Goal: Answer question/provide support

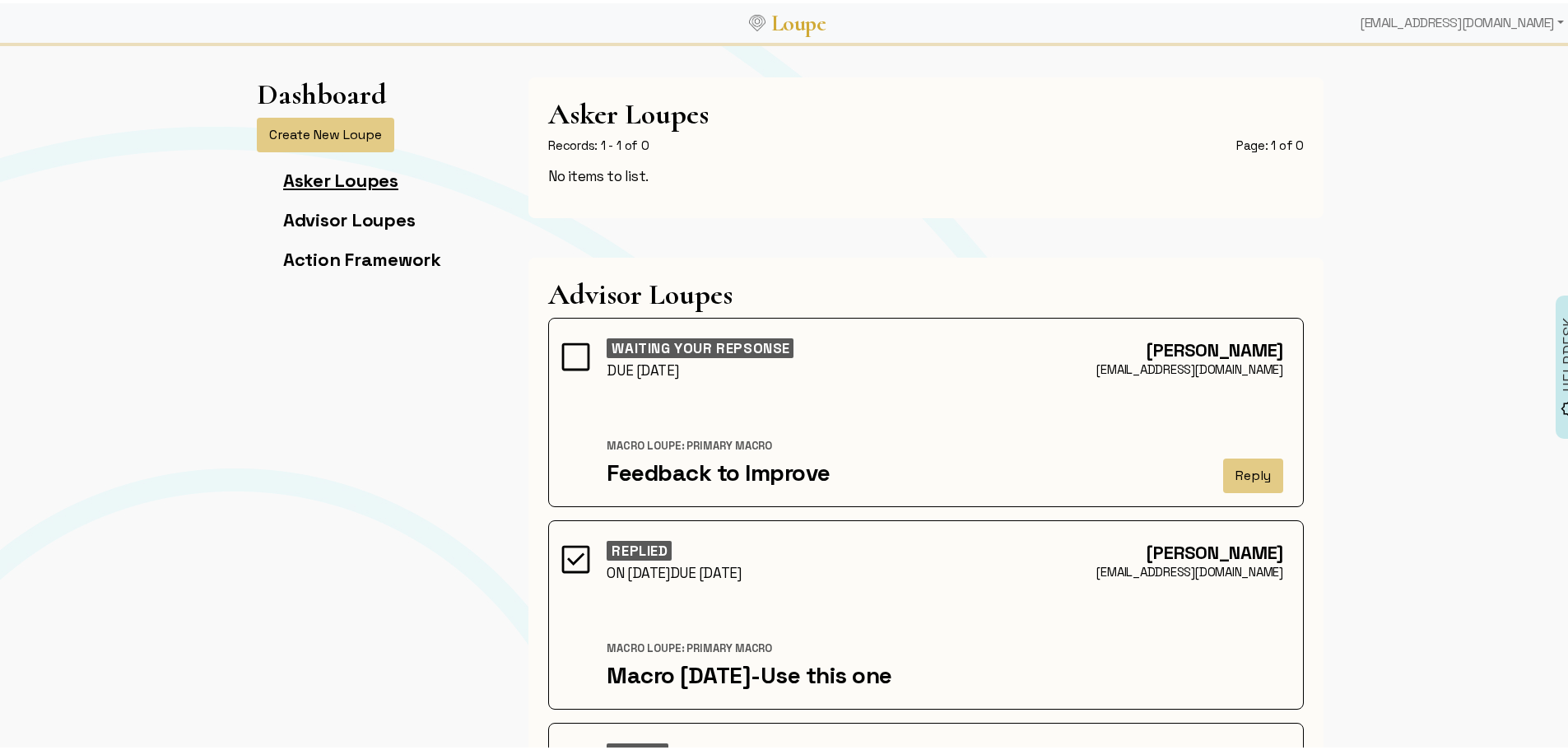
click at [362, 177] on link "Asker Loupes" at bounding box center [340, 177] width 115 height 23
click at [344, 211] on link "Advisor Loupes" at bounding box center [349, 216] width 131 height 23
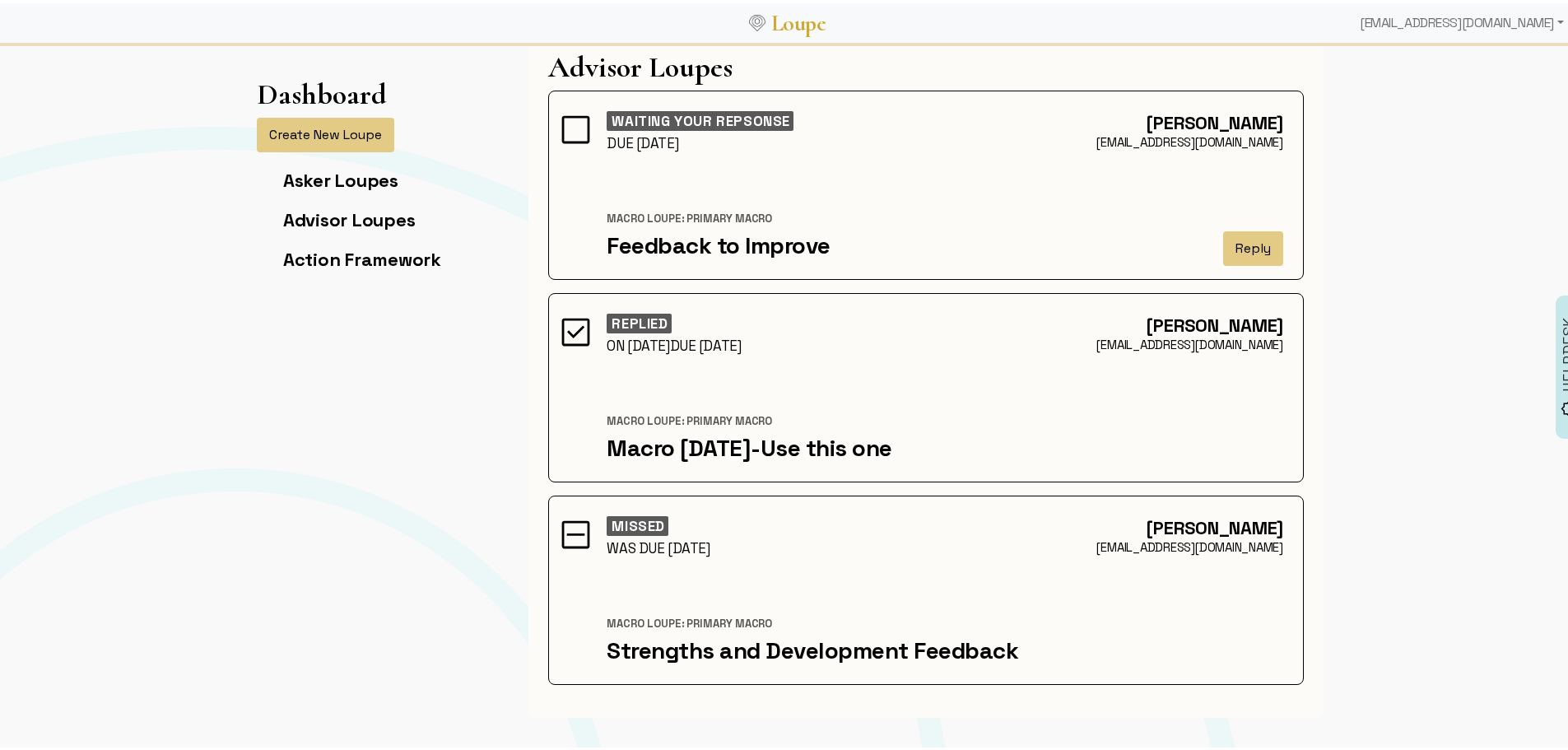
scroll to position [247, 0]
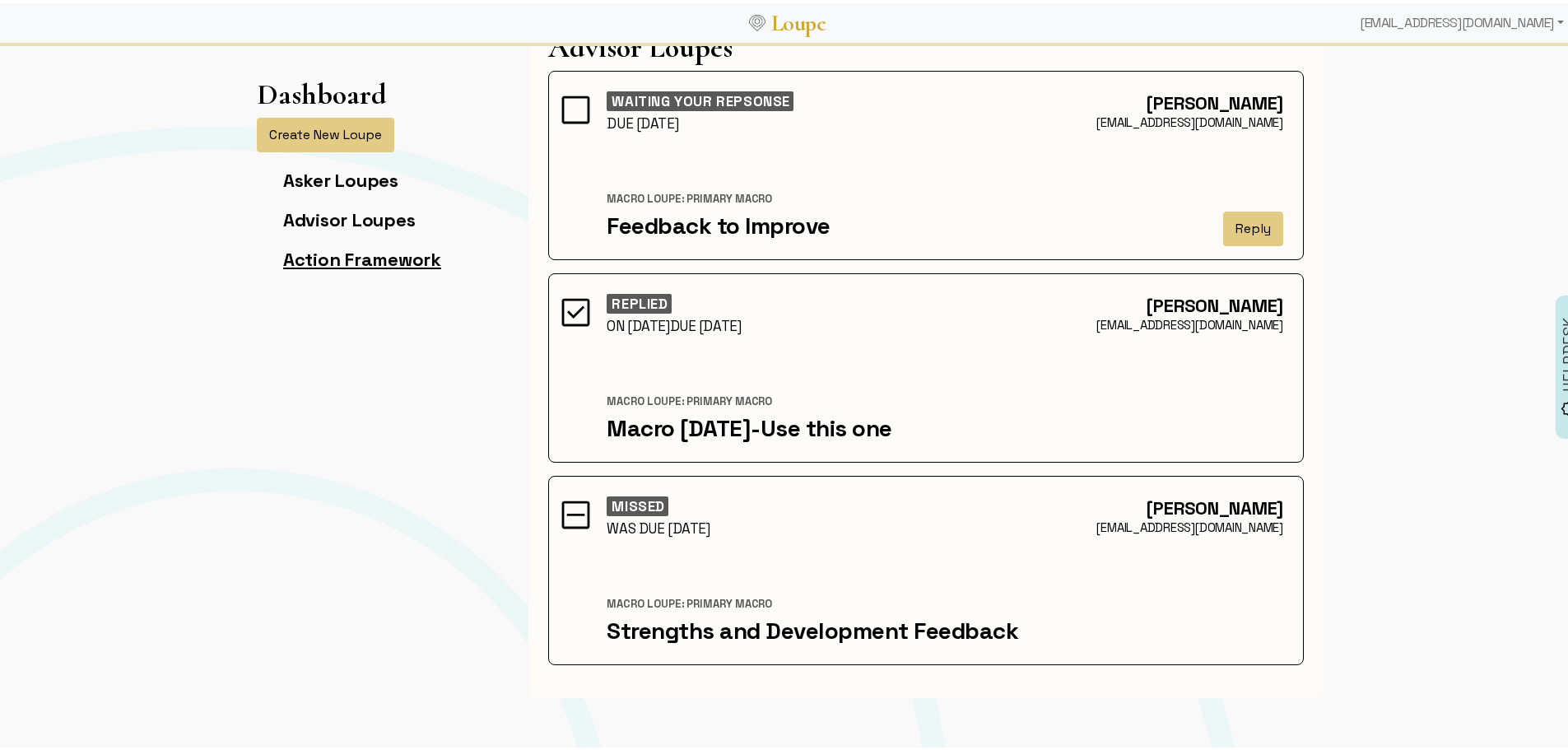
click at [351, 253] on link "Action Framework" at bounding box center [362, 256] width 158 height 23
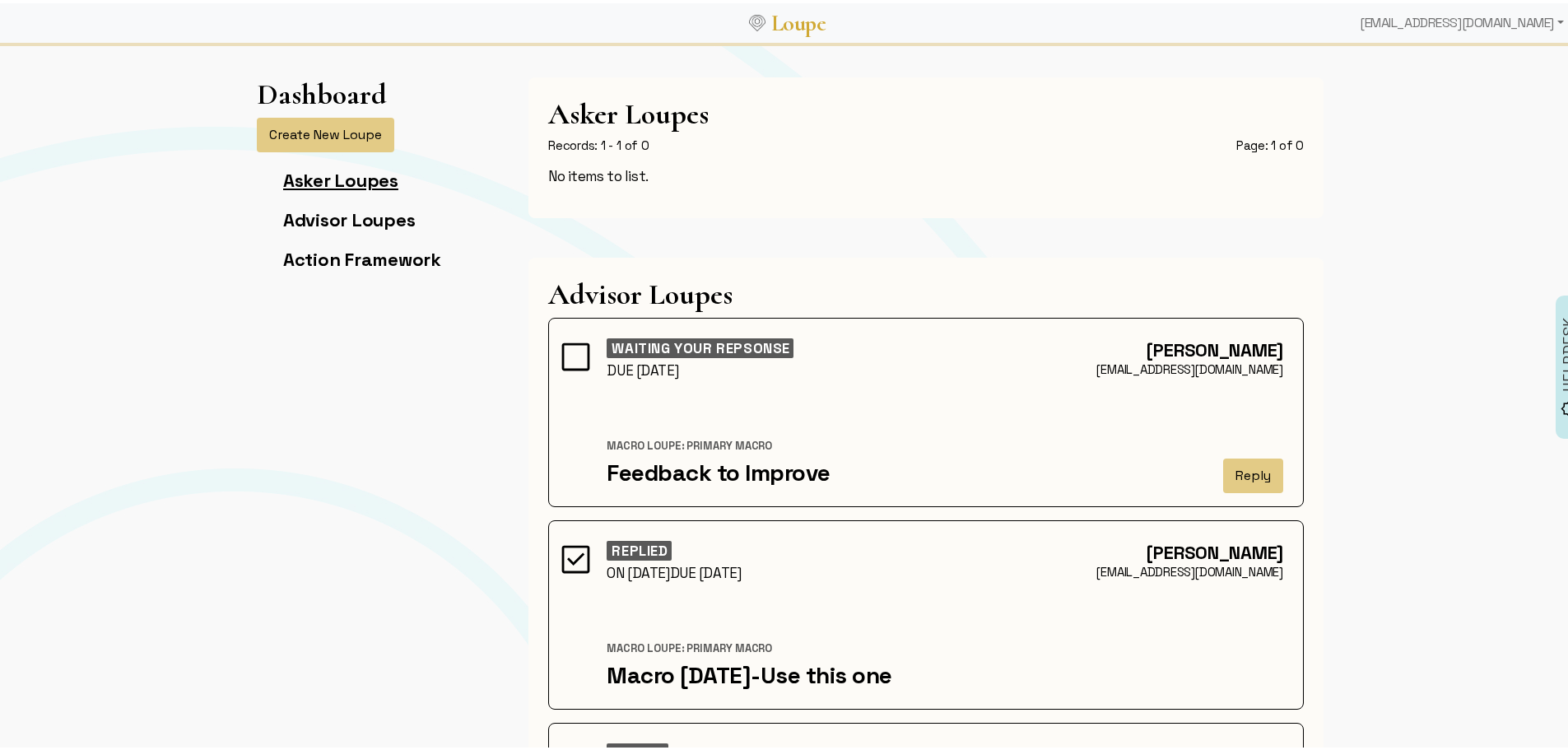
click at [368, 183] on link "Asker Loupes" at bounding box center [340, 177] width 115 height 23
click at [368, 172] on link "Asker Loupes" at bounding box center [340, 177] width 115 height 23
click at [616, 301] on h1 "Advisor Loupes" at bounding box center [925, 291] width 755 height 34
click at [663, 557] on div "[PERSON_NAME]" at bounding box center [925, 549] width 715 height 23
click at [667, 578] on div "[PERSON_NAME] [PERSON_NAME][EMAIL_ADDRESS][DOMAIN_NAME]" at bounding box center [925, 564] width 715 height 53
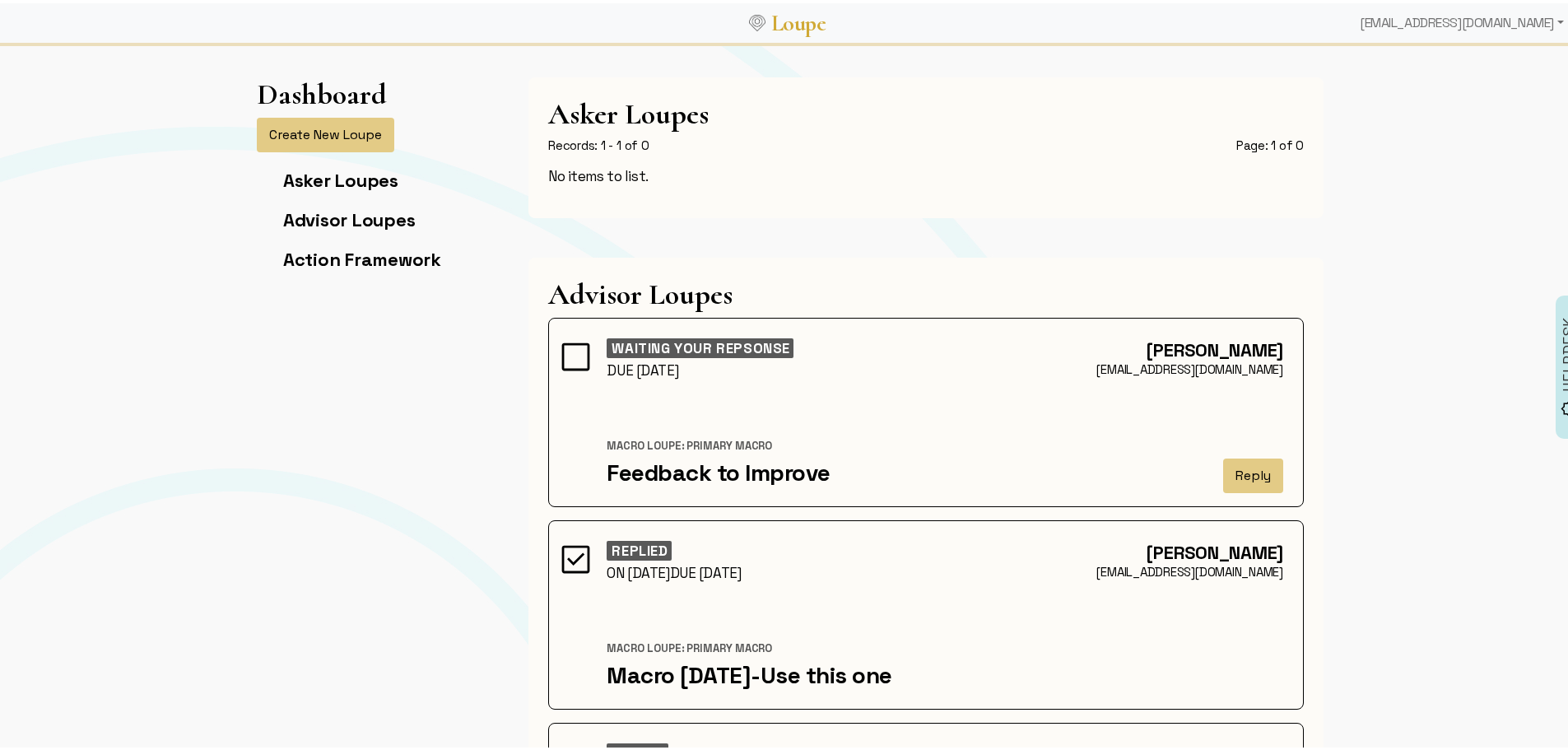
click at [676, 669] on div "Macro [DATE]-Use this one" at bounding box center [944, 672] width 677 height 28
click at [687, 654] on div "[PERSON_NAME] [PERSON_NAME][EMAIL_ADDRESS][DOMAIN_NAME] REPLIED ON [DATE] DUE […" at bounding box center [925, 611] width 755 height 189
click at [1156, 539] on div "[PERSON_NAME]" at bounding box center [925, 549] width 715 height 23
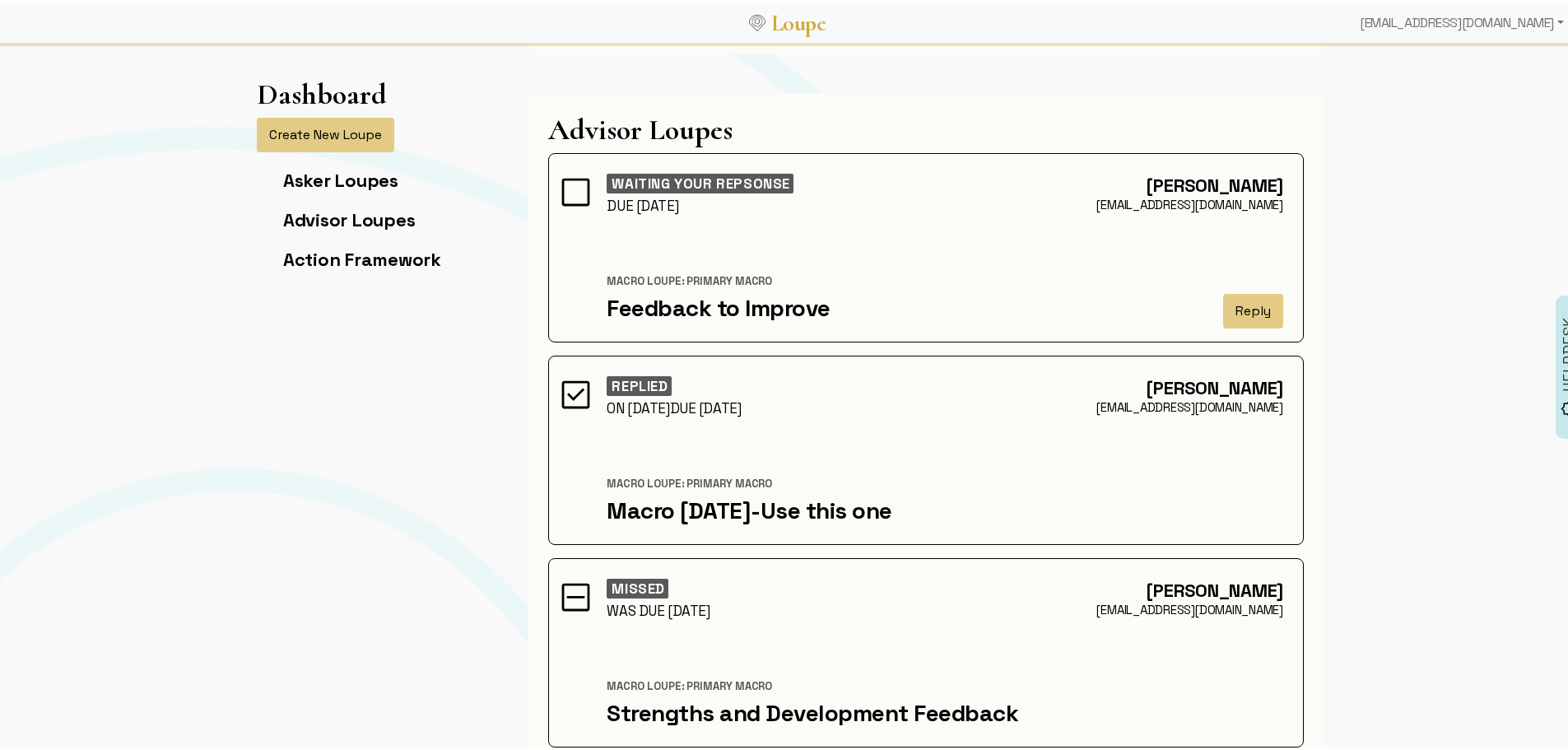
click at [861, 533] on div "[PERSON_NAME] [PERSON_NAME][EMAIL_ADDRESS][DOMAIN_NAME] REPLIED ON [DATE] DUE […" at bounding box center [925, 446] width 755 height 189
click at [615, 511] on div "Macro [DATE]-Use this one" at bounding box center [944, 507] width 677 height 28
click at [629, 569] on div "[PERSON_NAME] [EMAIL_ADDRESS][DOMAIN_NAME] MISSED WAS DUE [DATE] [PERSON_NAME]:…" at bounding box center [925, 648] width 755 height 189
click at [569, 392] on img at bounding box center [575, 391] width 37 height 37
click at [637, 552] on div "[PERSON_NAME] [PERSON_NAME][EMAIL_ADDRESS][DOMAIN_NAME] REPLIED ON [DATE] DUE […" at bounding box center [925, 453] width 775 height 202
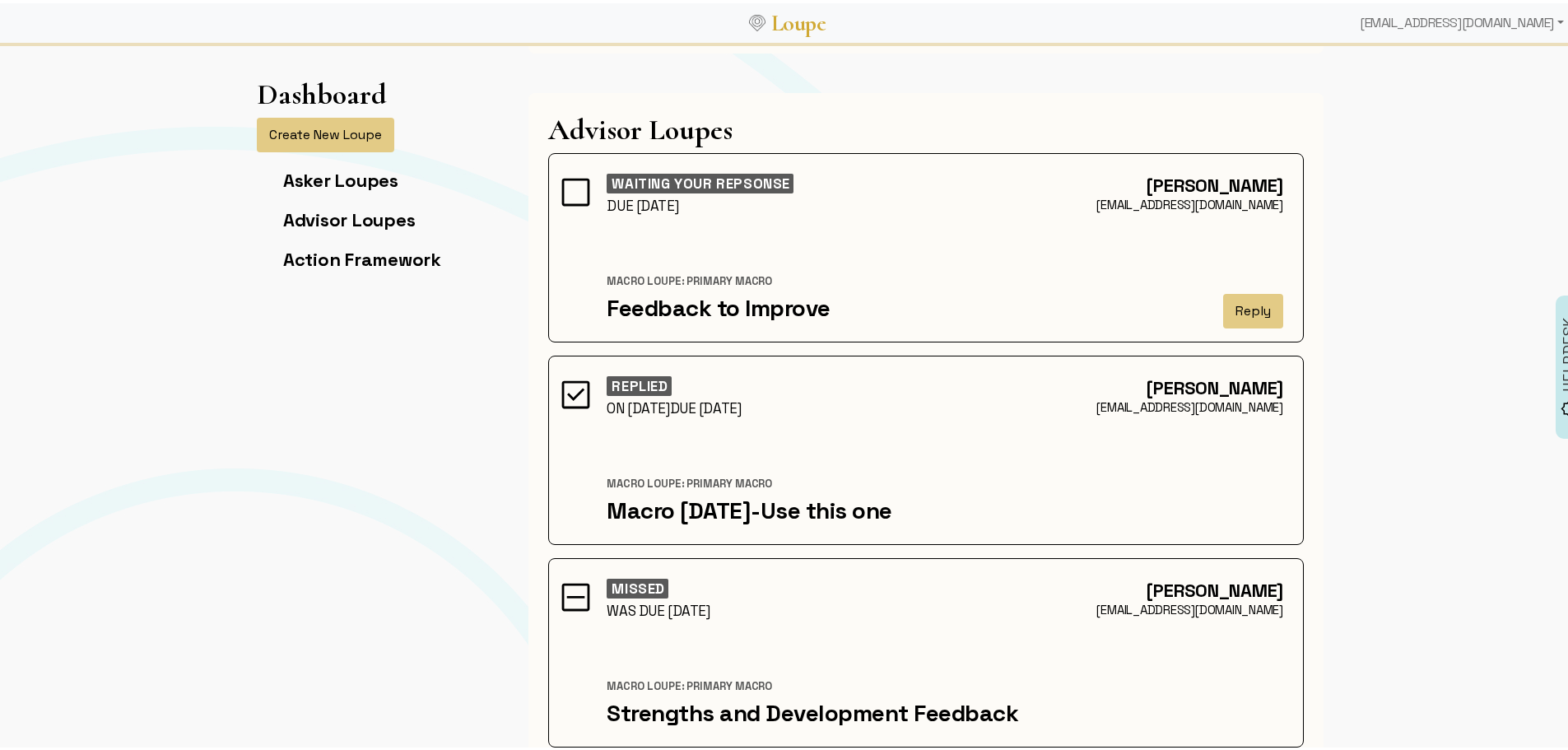
click at [636, 601] on div "[EMAIL_ADDRESS][DOMAIN_NAME]" at bounding box center [925, 606] width 715 height 17
click at [668, 654] on div "[PERSON_NAME] [EMAIL_ADDRESS][DOMAIN_NAME] MISSED WAS DUE [DATE] [PERSON_NAME]:…" at bounding box center [925, 648] width 755 height 189
click at [677, 686] on div "Macro Loupe: Primary Macro" at bounding box center [944, 683] width 677 height 15
drag, startPoint x: 682, startPoint y: 693, endPoint x: 744, endPoint y: 691, distance: 62.0
click at [683, 693] on div "[PERSON_NAME] [EMAIL_ADDRESS][DOMAIN_NAME] MISSED WAS DUE [DATE] [PERSON_NAME]:…" at bounding box center [925, 648] width 755 height 189
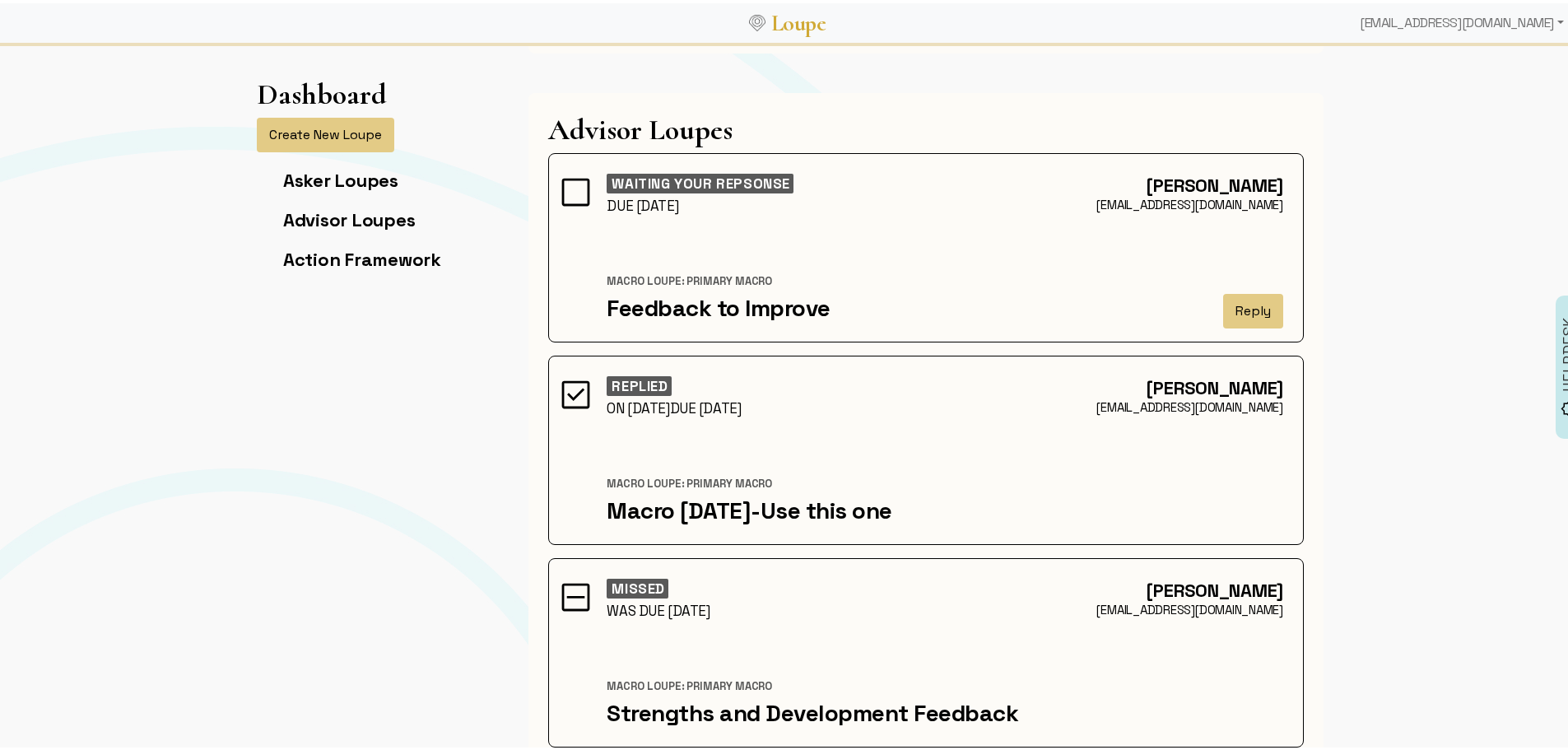
click at [744, 691] on div "[PERSON_NAME] [EMAIL_ADDRESS][DOMAIN_NAME] MISSED WAS DUE [DATE] [PERSON_NAME]:…" at bounding box center [925, 648] width 755 height 189
click at [805, 699] on div "Strengths and Development Feedback" at bounding box center [944, 710] width 677 height 28
click at [876, 711] on div "Strengths and Development Feedback" at bounding box center [944, 710] width 677 height 28
click at [786, 705] on div "Strengths and Development Feedback" at bounding box center [944, 710] width 677 height 28
click at [684, 682] on div "Macro Loupe: Primary Macro" at bounding box center [944, 683] width 677 height 15
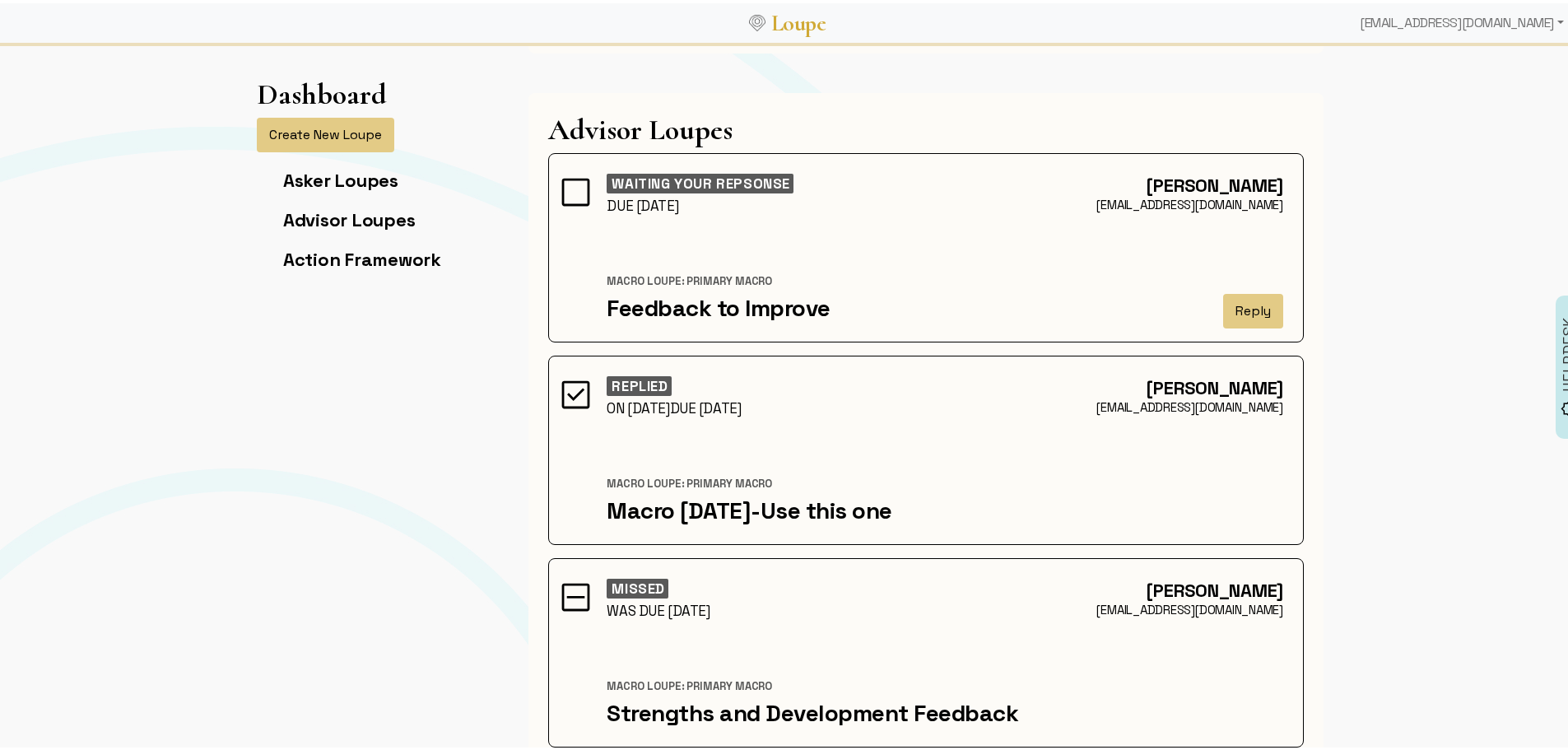
click at [618, 538] on div "[PERSON_NAME] [PERSON_NAME][EMAIL_ADDRESS][DOMAIN_NAME] REPLIED ON [DATE] DUE […" at bounding box center [925, 446] width 755 height 189
drag, startPoint x: 705, startPoint y: 345, endPoint x: 689, endPoint y: 241, distance: 105.2
click at [705, 344] on div "[PERSON_NAME] [EMAIL_ADDRESS][DOMAIN_NAME] WAITING YOUR REPSONSE DUE [DATE] Mac…" at bounding box center [925, 250] width 775 height 202
click at [685, 235] on div "[PERSON_NAME] [EMAIL_ADDRESS][DOMAIN_NAME] WAITING YOUR REPSONSE DUE [DATE] Mac…" at bounding box center [925, 244] width 755 height 189
click at [630, 176] on div "[PERSON_NAME]" at bounding box center [925, 182] width 715 height 23
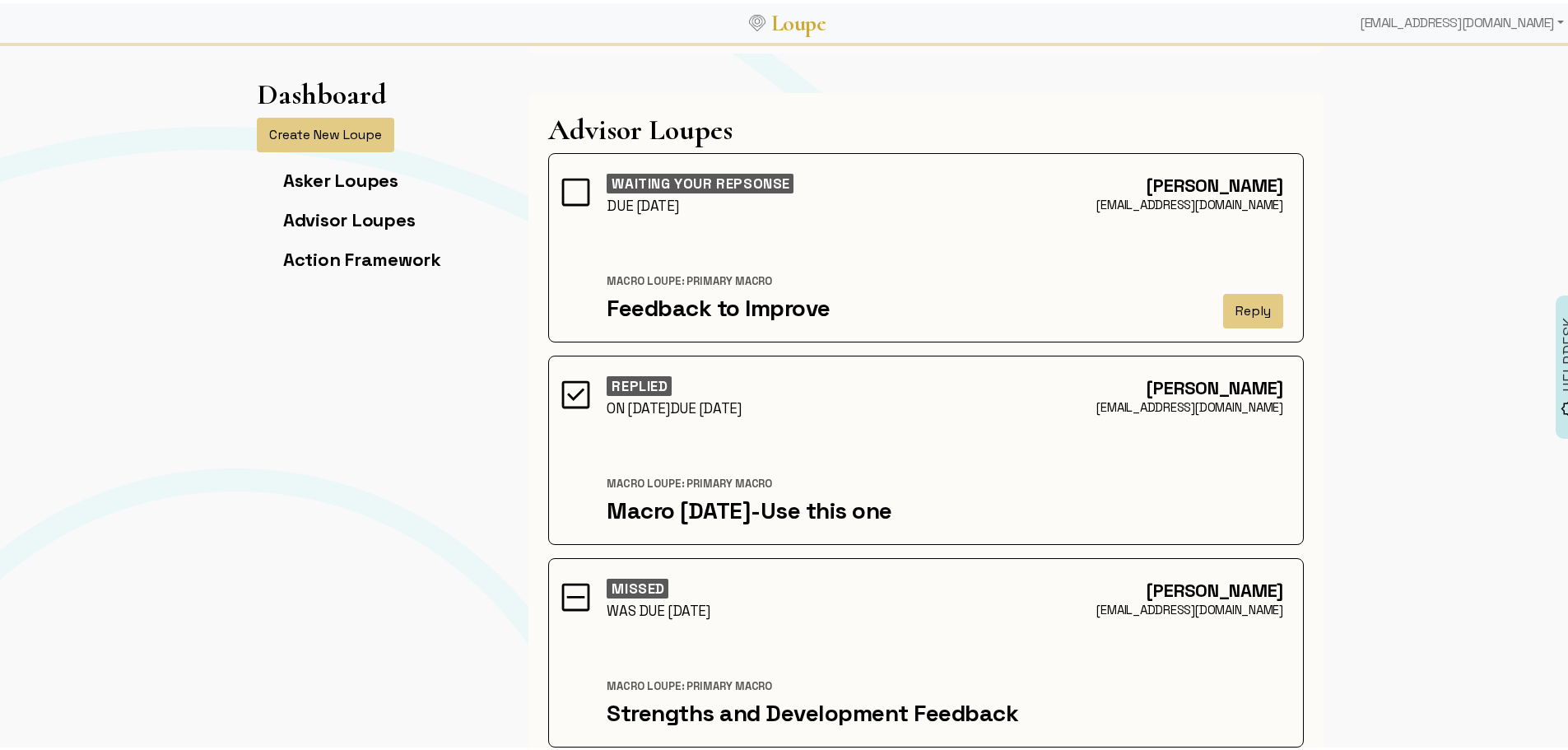
click at [557, 205] on img at bounding box center [575, 188] width 37 height 37
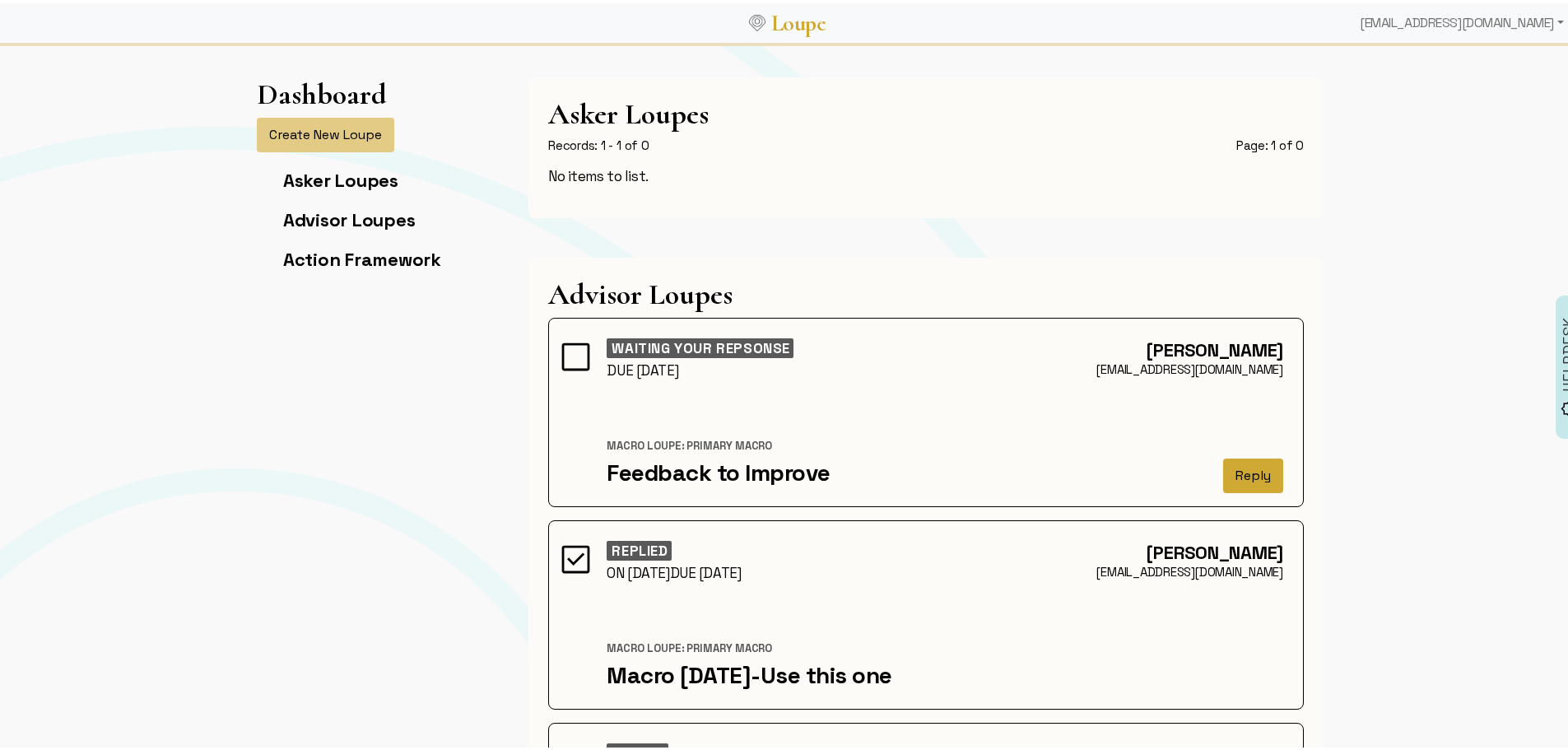
click at [1249, 482] on button "Reply" at bounding box center [1252, 472] width 60 height 35
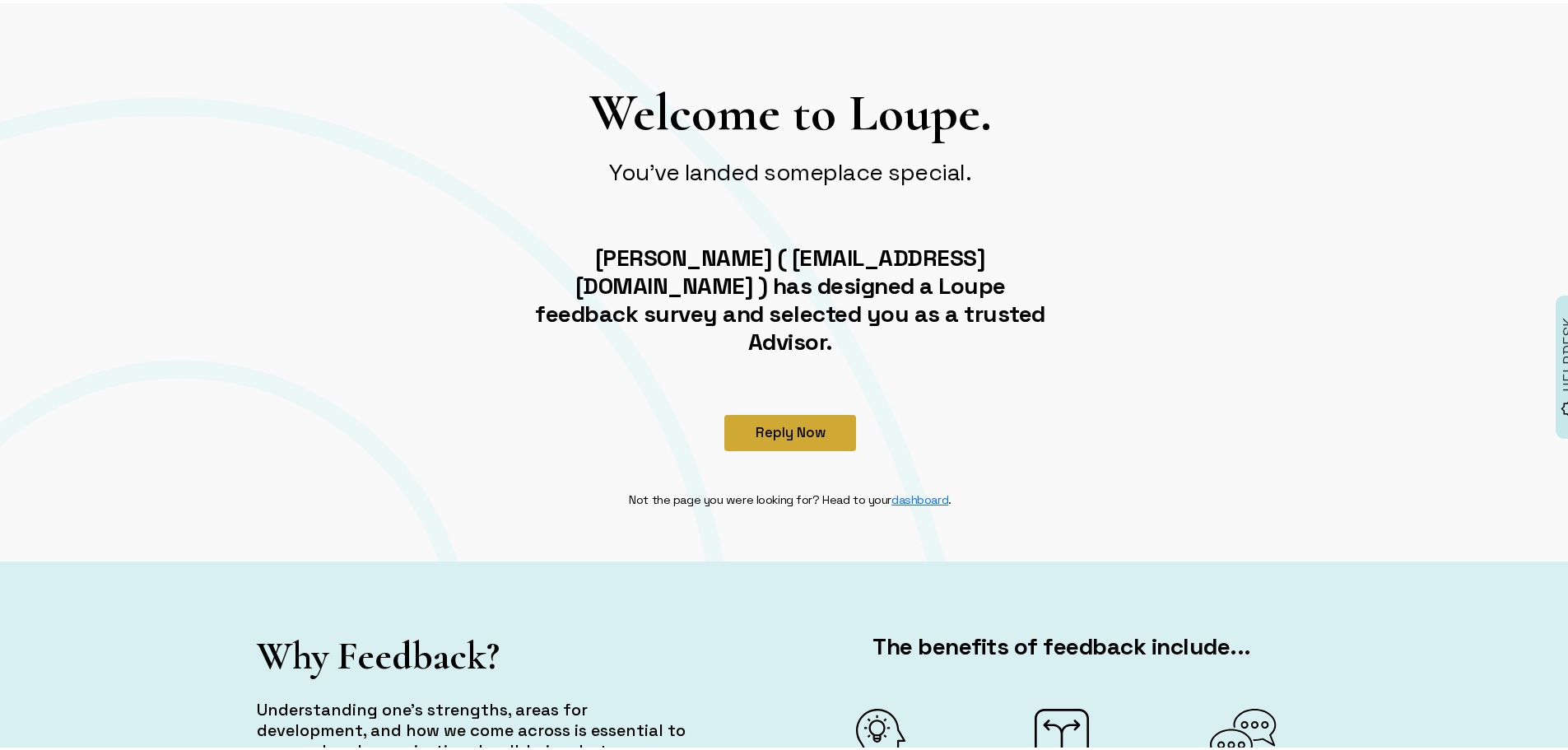
click at [777, 411] on button "Reply Now" at bounding box center [790, 430] width 131 height 36
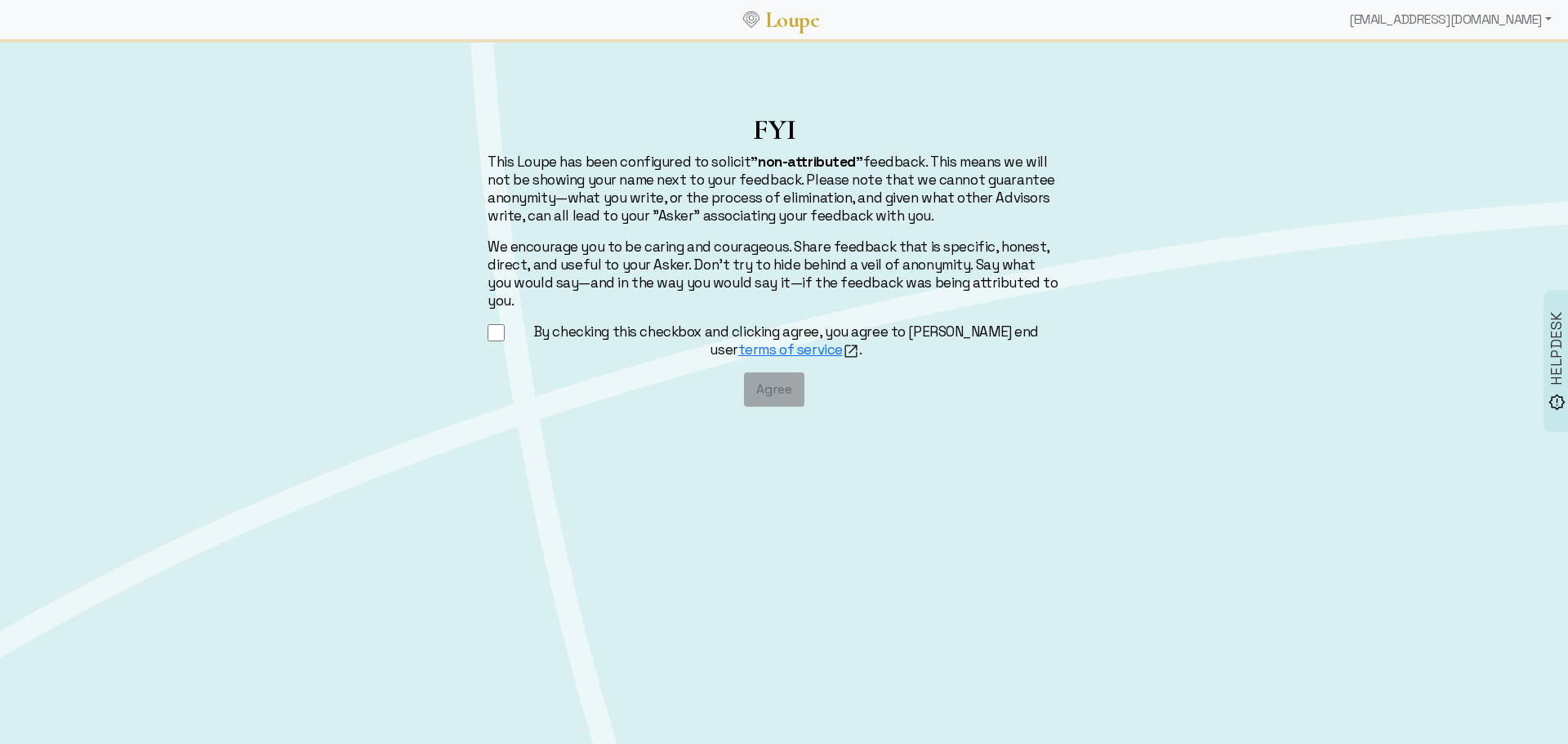
click at [552, 322] on label "By checking this checkbox and clicking agree, you agree to [PERSON_NAME] end us…" at bounding box center [786, 340] width 549 height 37
click at [505, 322] on input "By checking this checkbox and clicking agree, you agree to [PERSON_NAME] end us…" at bounding box center [496, 332] width 17 height 20
checkbox input "true"
click at [775, 372] on button "Agree" at bounding box center [775, 389] width 61 height 34
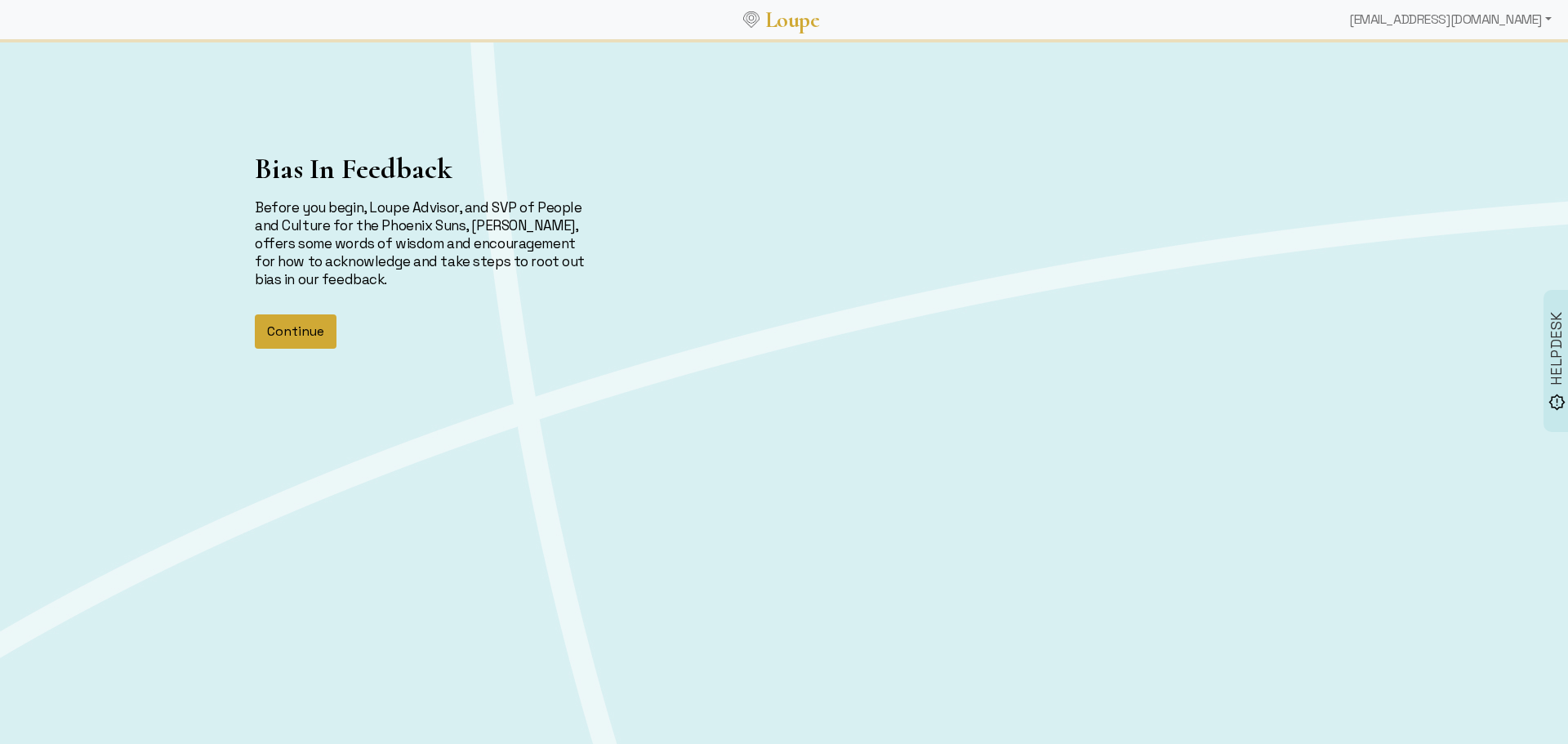
click at [310, 326] on button "Continue" at bounding box center [296, 332] width 82 height 34
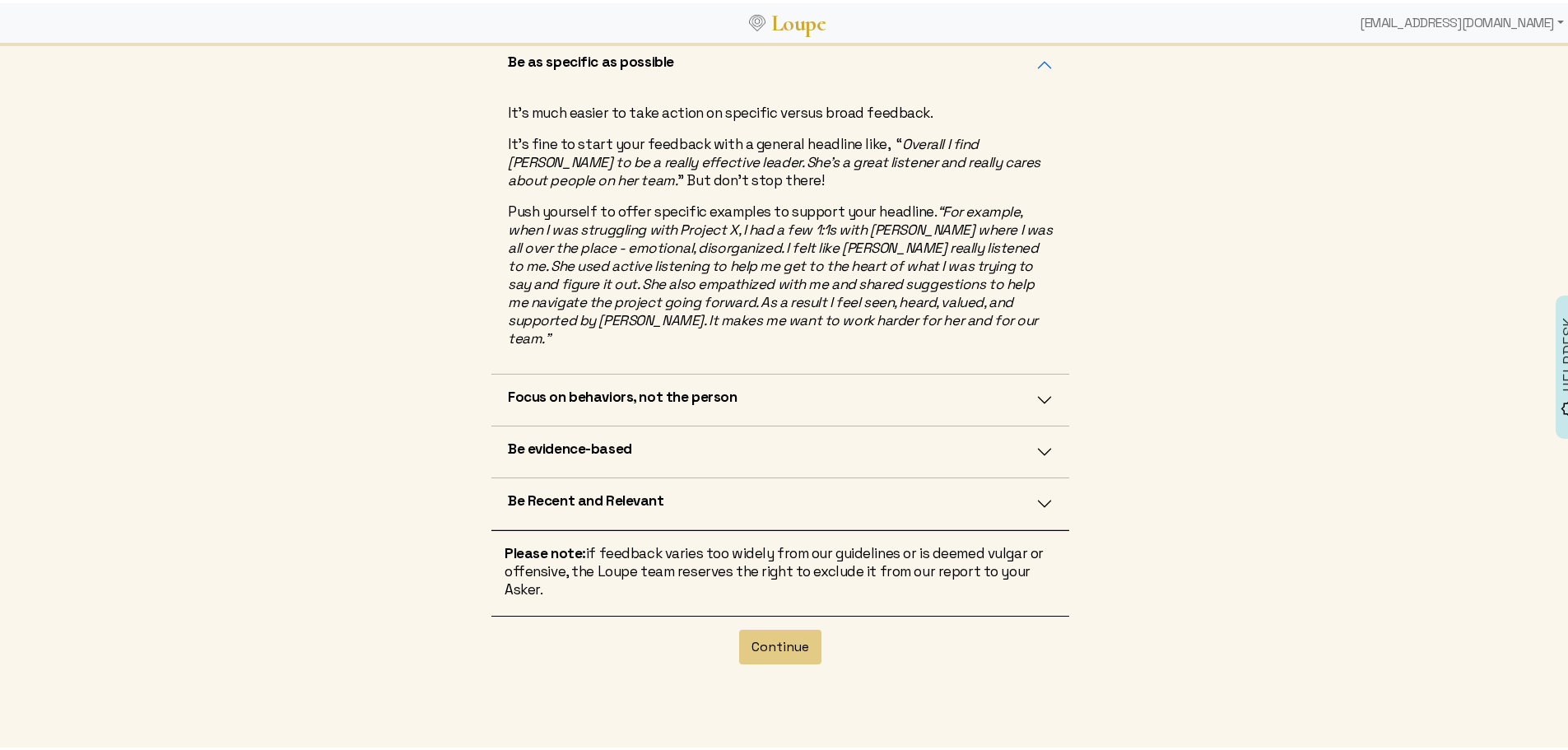
scroll to position [411, 0]
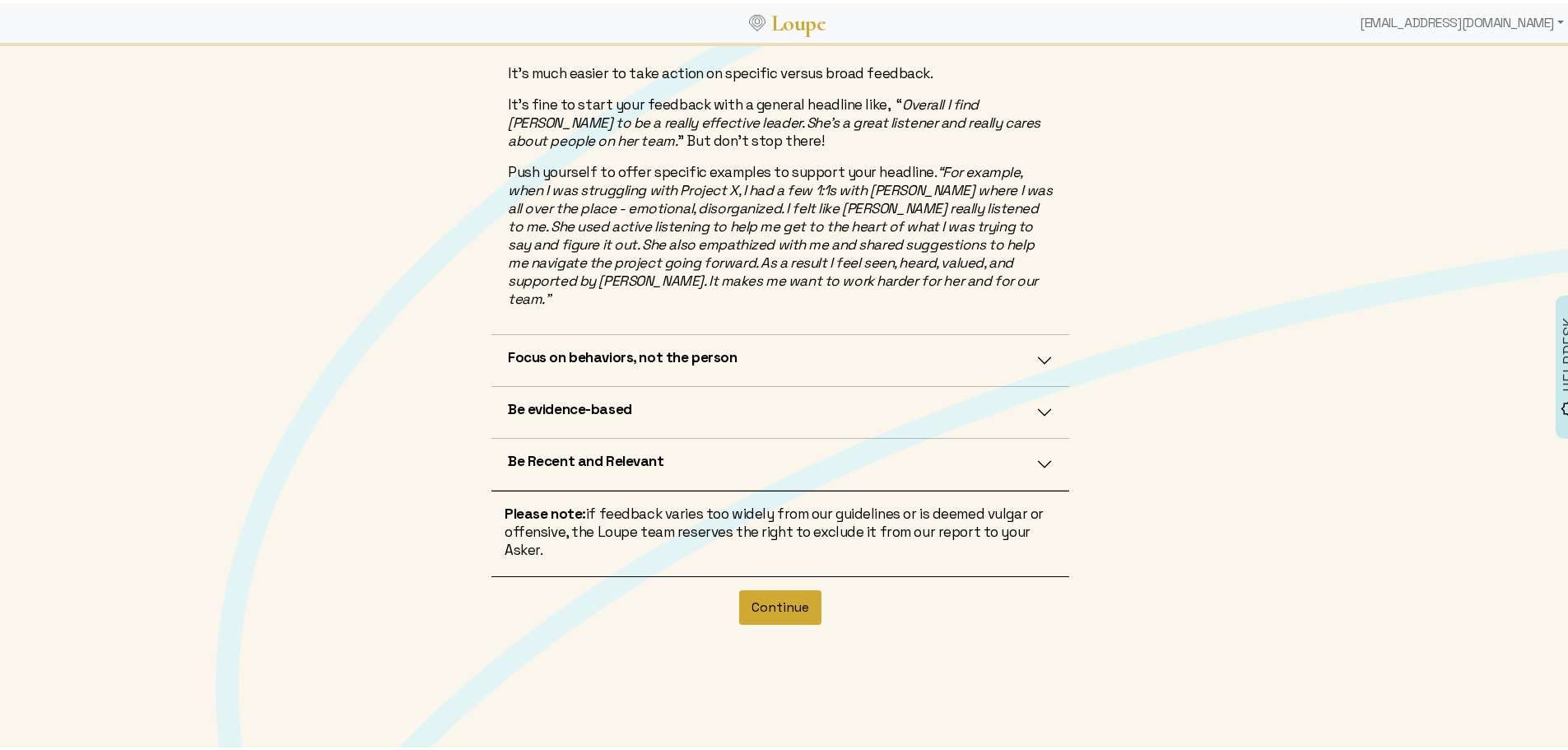
click at [763, 586] on button "Continue" at bounding box center [781, 604] width 83 height 35
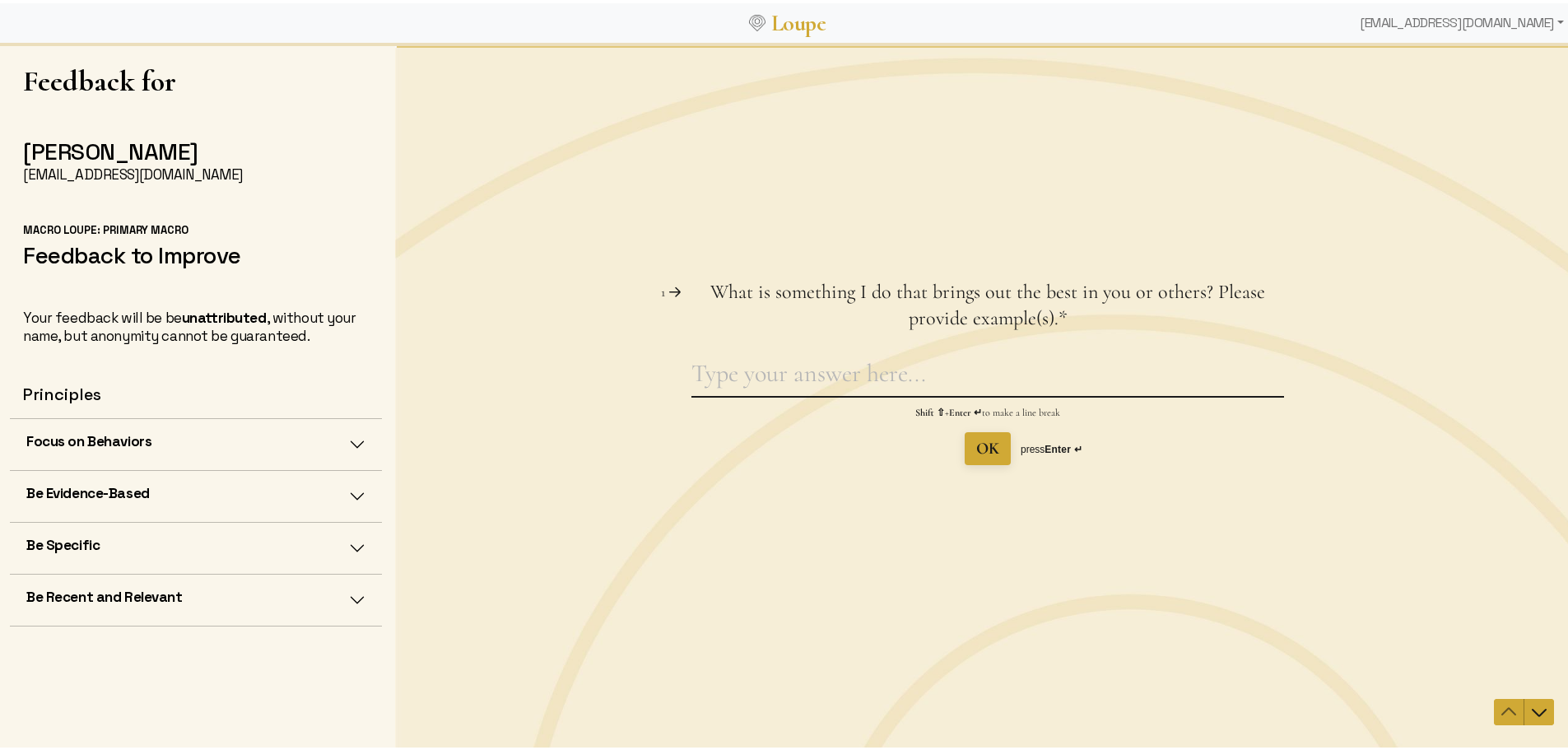
click at [841, 382] on textarea "What is something I do that brings out the best in you or others? Please provid…" at bounding box center [987, 376] width 592 height 38
type textarea "approachable; friendly; listen"
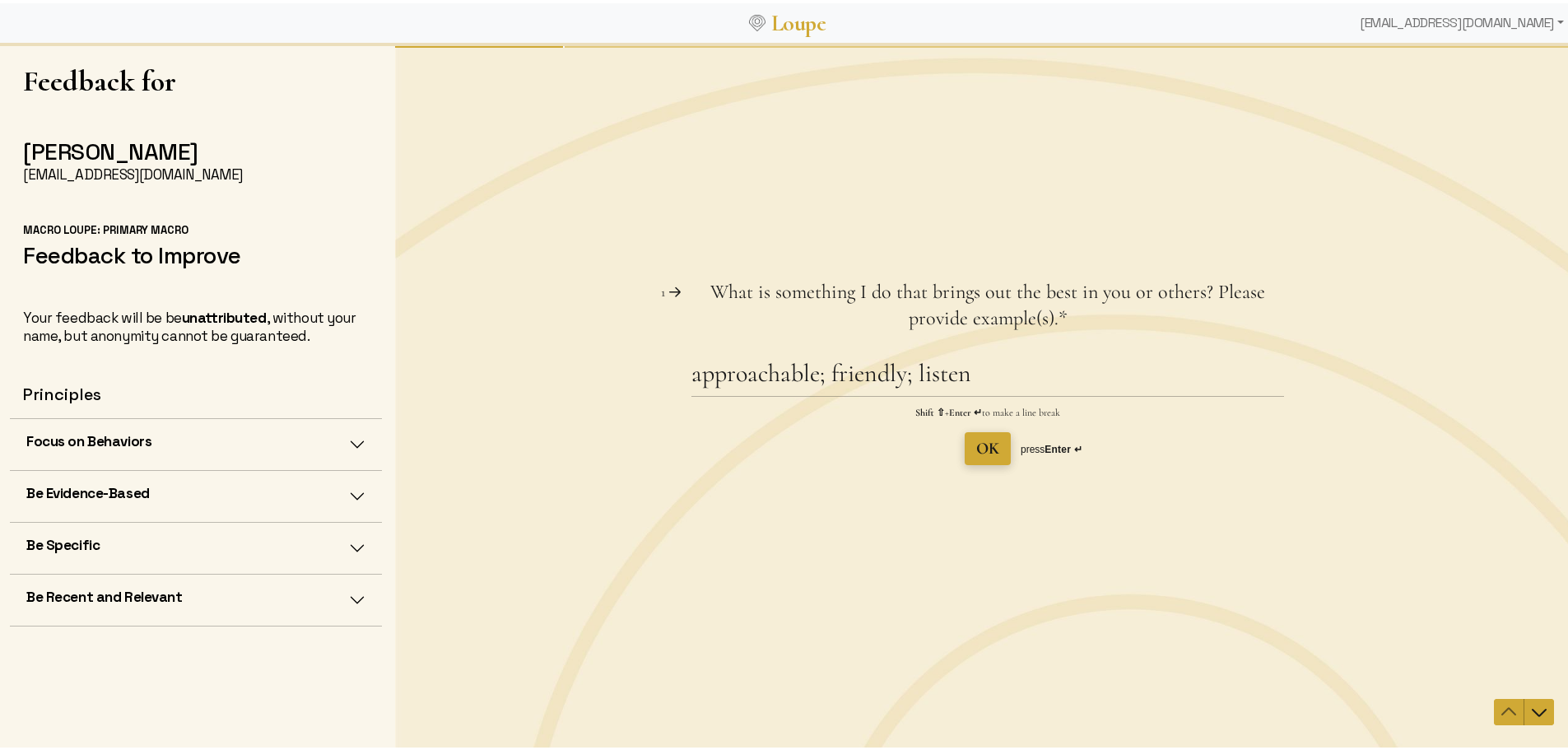
click at [1000, 452] on button "OK" at bounding box center [988, 448] width 46 height 33
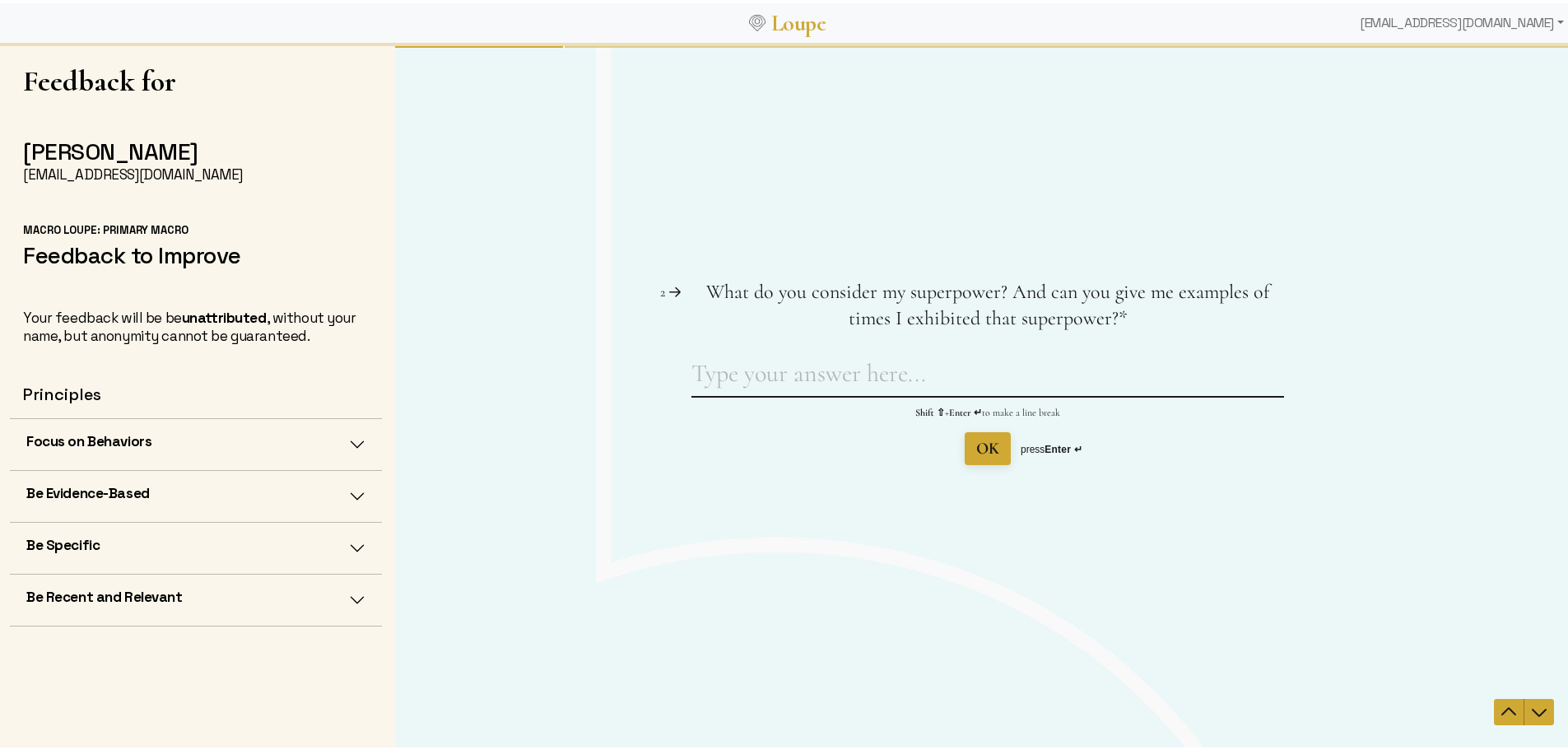
click at [761, 380] on textarea "What do you consider my superpower? And can you give me examples of times I exh…" at bounding box center [987, 376] width 592 height 38
type textarea "detailed oriented"
click at [988, 449] on span "OK" at bounding box center [987, 448] width 23 height 20
